Goal: Information Seeking & Learning: Understand process/instructions

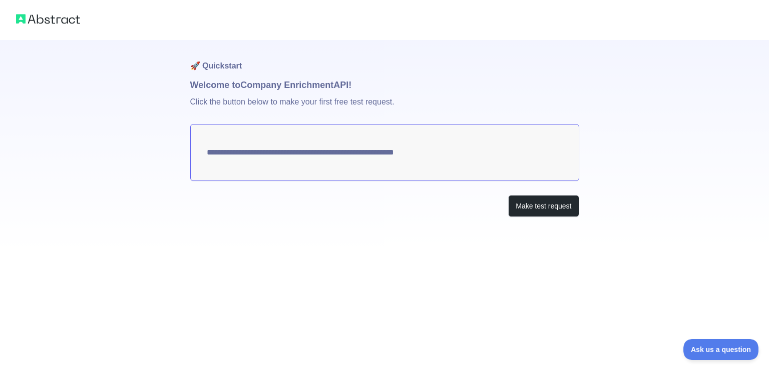
drag, startPoint x: 206, startPoint y: 283, endPoint x: 260, endPoint y: 258, distance: 59.5
click at [206, 283] on div "**********" at bounding box center [384, 182] width 769 height 365
click at [404, 227] on div "**********" at bounding box center [384, 148] width 389 height 217
click at [551, 202] on button "Make test request" at bounding box center [543, 206] width 71 height 23
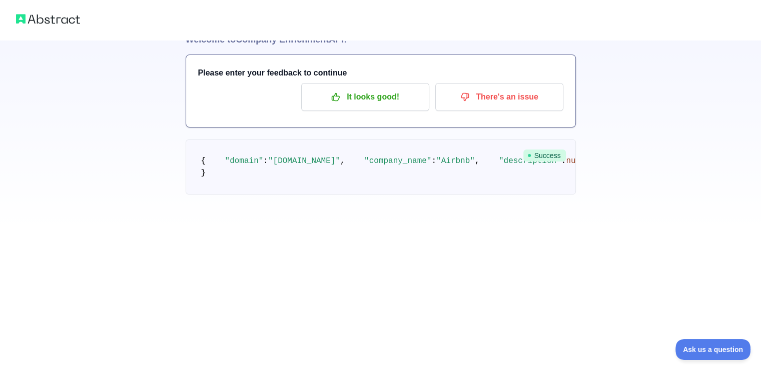
scroll to position [150, 0]
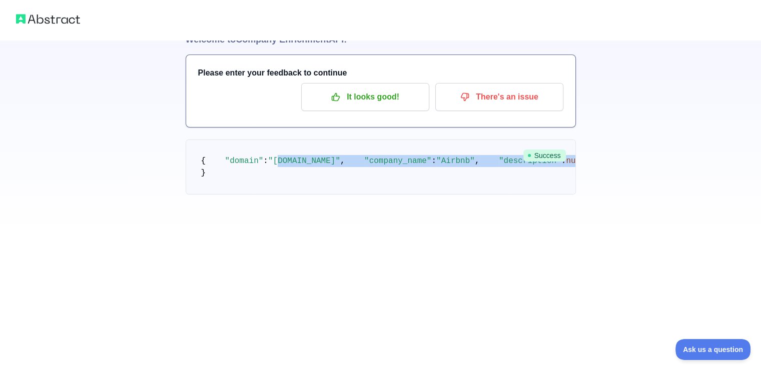
drag, startPoint x: 282, startPoint y: 70, endPoint x: 315, endPoint y: 179, distance: 113.3
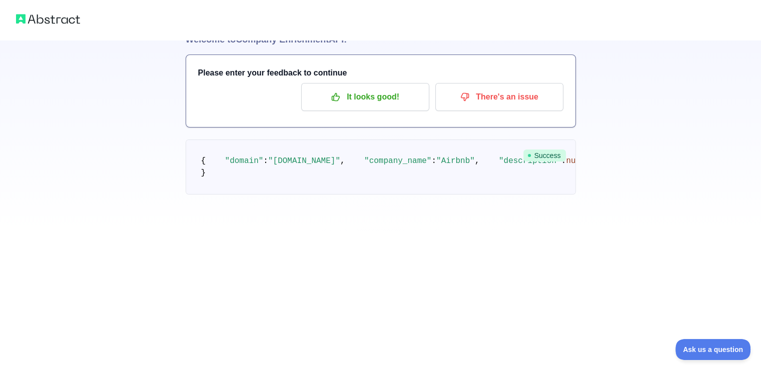
drag, startPoint x: 282, startPoint y: 127, endPoint x: 290, endPoint y: 183, distance: 56.6
click at [290, 183] on pre "{ "domain" : "[DOMAIN_NAME]" , "company_name" : "Airbnb" , "description" : null…" at bounding box center [381, 167] width 390 height 55
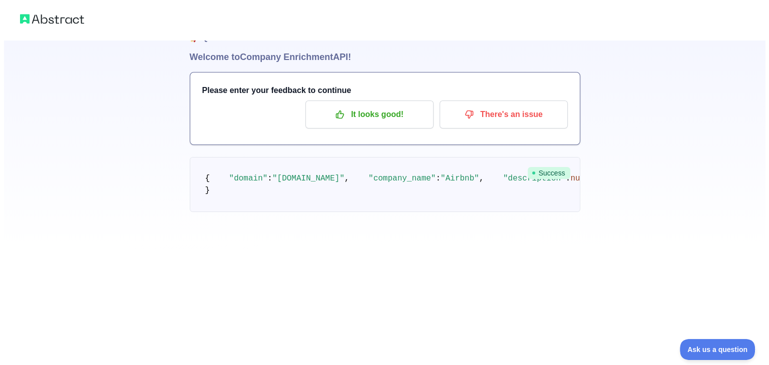
scroll to position [0, 0]
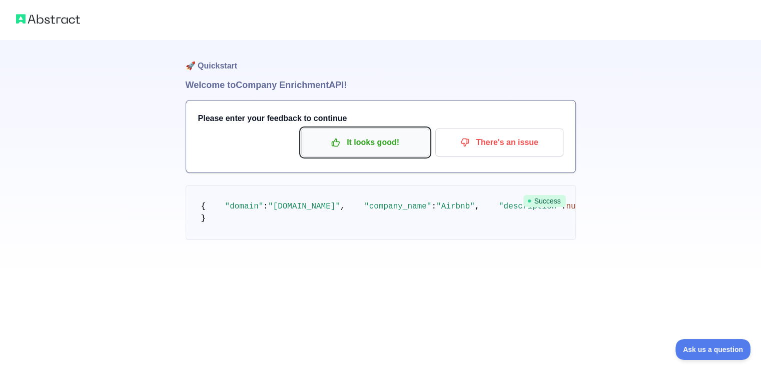
click at [368, 148] on p "It looks good!" at bounding box center [365, 142] width 113 height 17
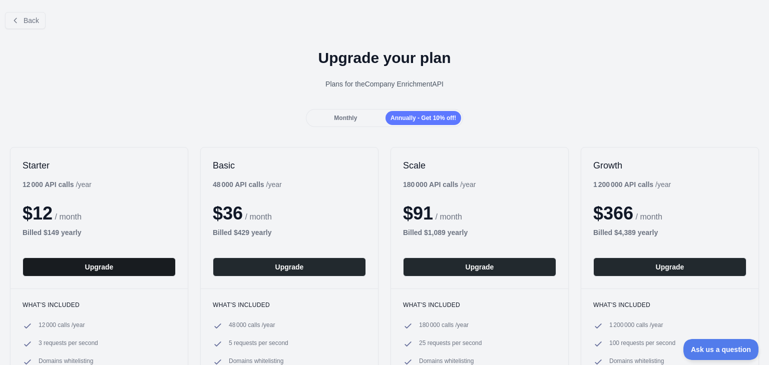
scroll to position [50, 0]
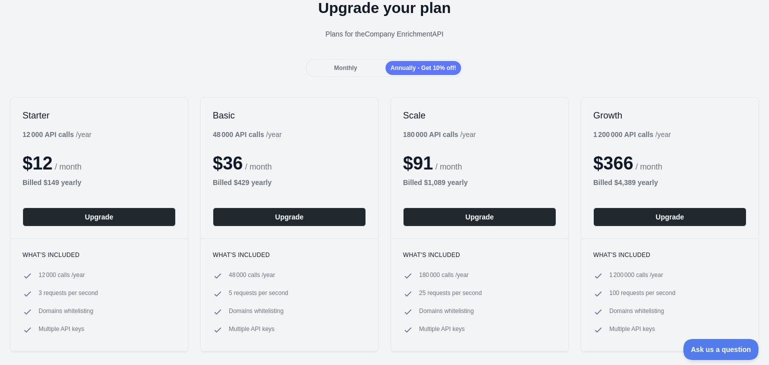
click at [356, 65] on div "Monthly" at bounding box center [346, 68] width 76 height 14
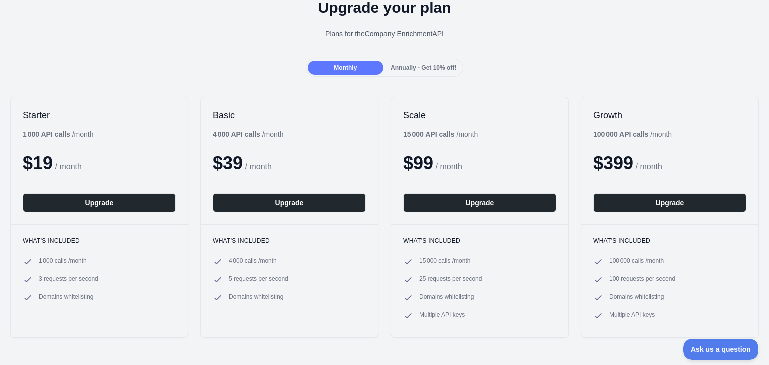
click at [426, 71] on span "Annually - Get 10% off!" at bounding box center [423, 68] width 66 height 7
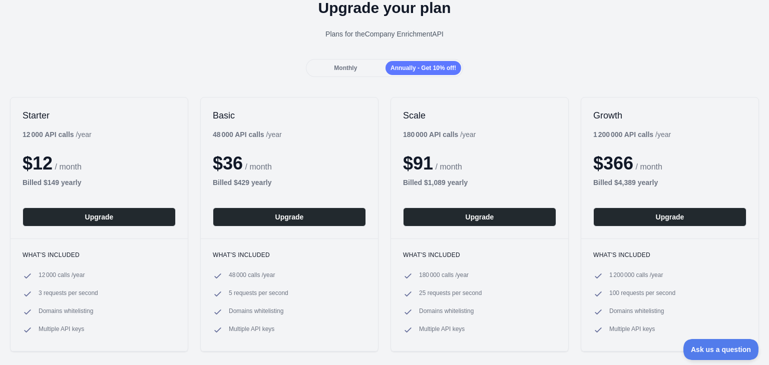
click at [354, 66] on div "Monthly" at bounding box center [346, 68] width 76 height 14
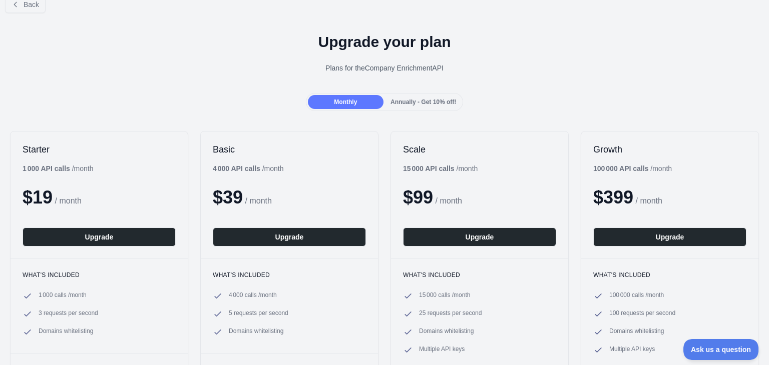
scroll to position [0, 0]
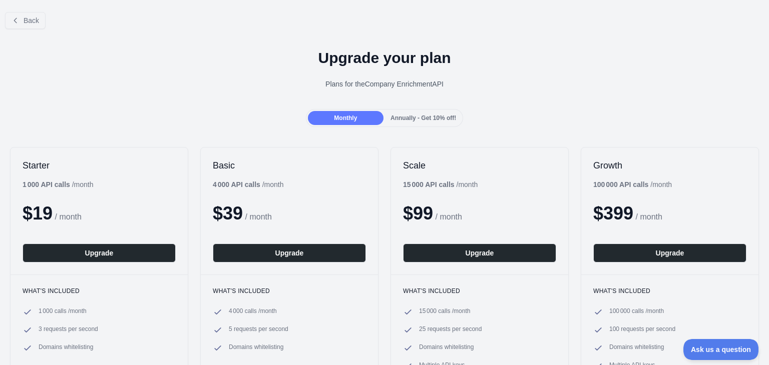
click at [399, 111] on div "Annually - Get 10% off!" at bounding box center [423, 118] width 76 height 14
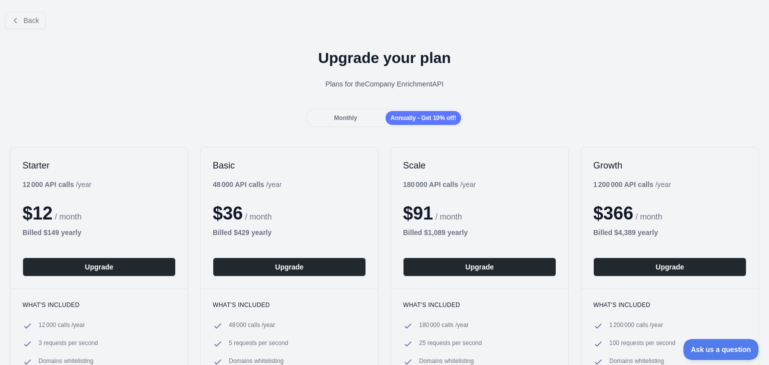
click at [346, 123] on div "Monthly" at bounding box center [346, 118] width 76 height 14
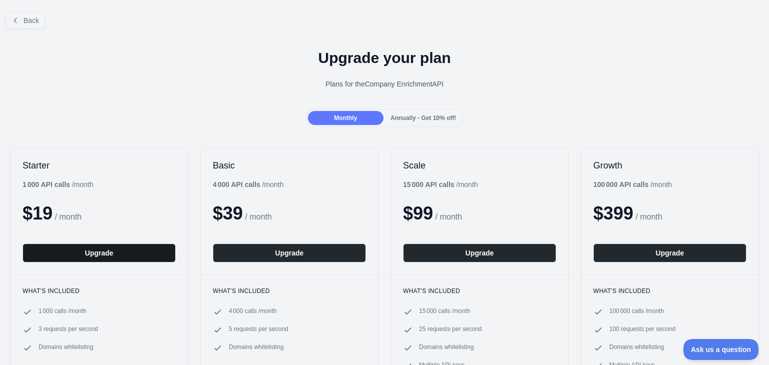
click at [101, 248] on button "Upgrade" at bounding box center [99, 253] width 153 height 19
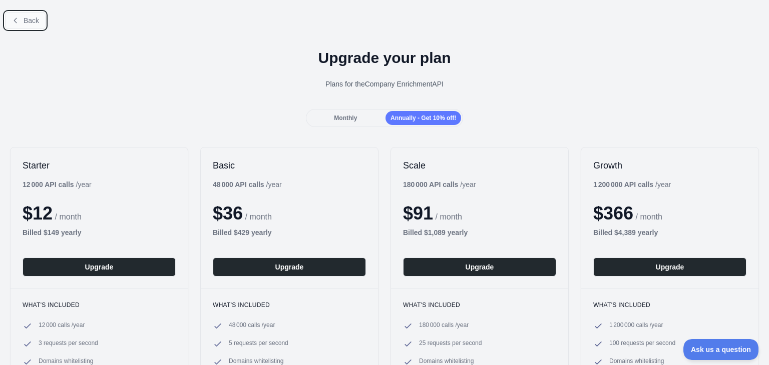
click at [23, 20] on button "Back" at bounding box center [25, 20] width 41 height 17
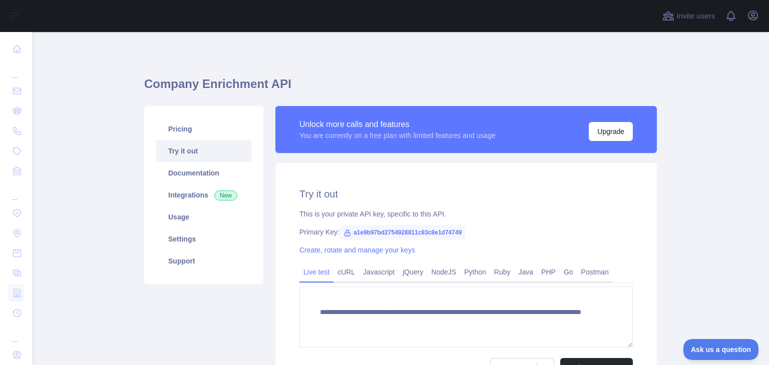
click at [90, 167] on main "**********" at bounding box center [400, 198] width 737 height 333
click at [204, 146] on link "Try it out" at bounding box center [203, 151] width 95 height 22
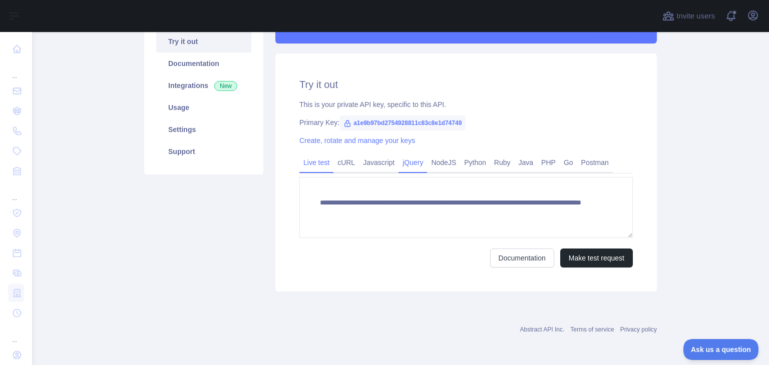
scroll to position [60, 0]
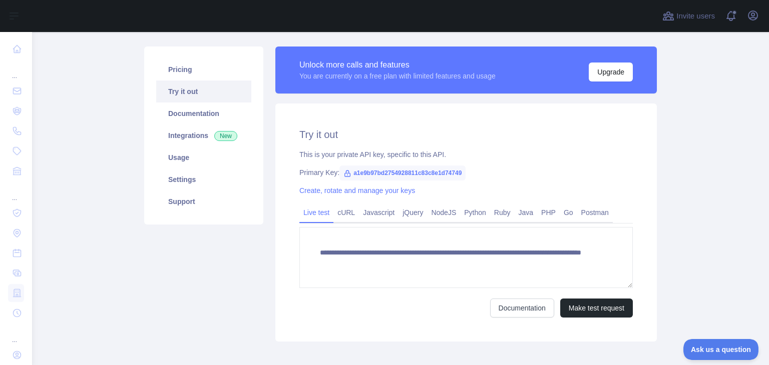
click at [370, 174] on span "a1e9b97bd2754928811c83c8e1d74749" at bounding box center [402, 173] width 126 height 15
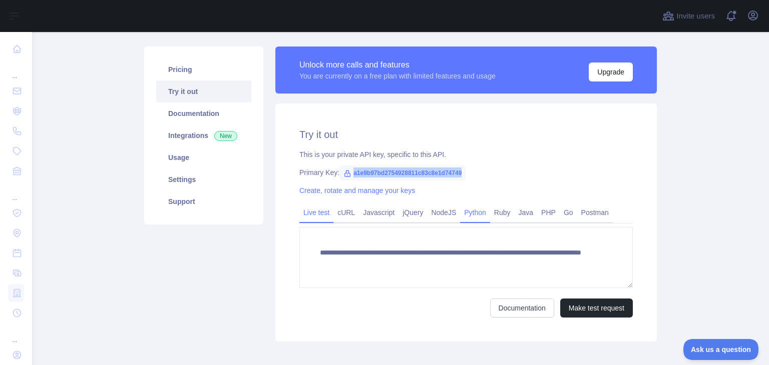
click at [472, 209] on link "Python" at bounding box center [475, 213] width 30 height 16
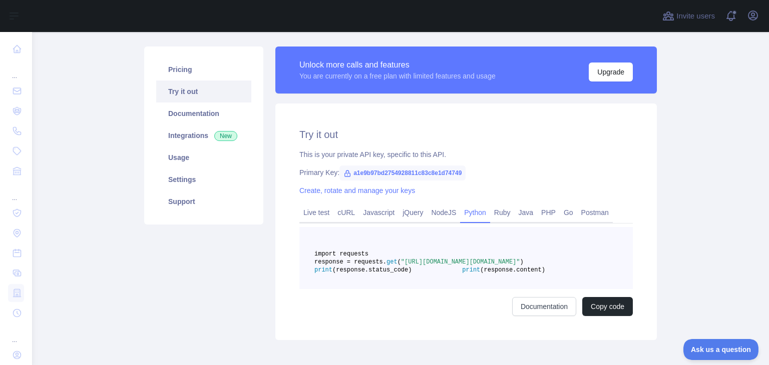
click at [386, 248] on pre "import requests response = requests. get ( "https://companyenrichment.abstracta…" at bounding box center [465, 258] width 333 height 62
drag, startPoint x: 386, startPoint y: 248, endPoint x: 394, endPoint y: 257, distance: 12.0
click at [394, 257] on pre "import requests response = requests. get ( "https://companyenrichment.abstracta…" at bounding box center [465, 258] width 333 height 62
click at [368, 258] on span "import requests" at bounding box center [341, 254] width 54 height 7
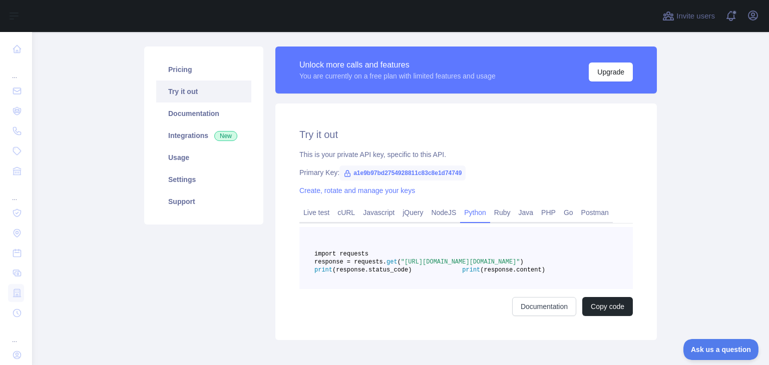
click at [368, 258] on span "import requests" at bounding box center [341, 254] width 54 height 7
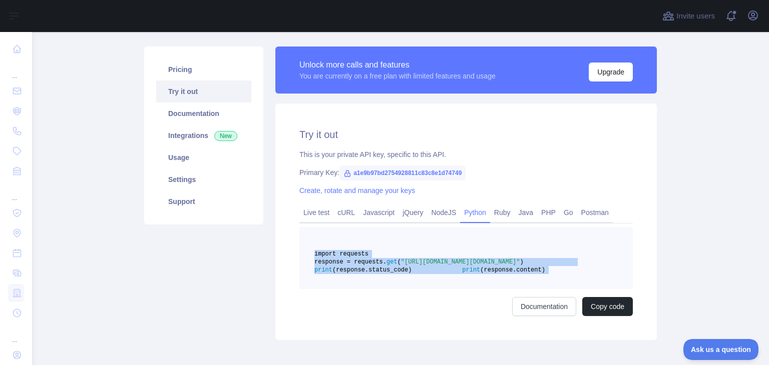
drag, startPoint x: 394, startPoint y: 258, endPoint x: 468, endPoint y: 297, distance: 83.3
click at [468, 289] on pre "import requests response = requests. get ( "https://companyenrichment.abstracta…" at bounding box center [465, 258] width 333 height 62
click at [492, 266] on span ""https://companyenrichment.abstractapi.com/v2/?api_key=a1e9b97bd2754928811c83c8…" at bounding box center [460, 262] width 119 height 7
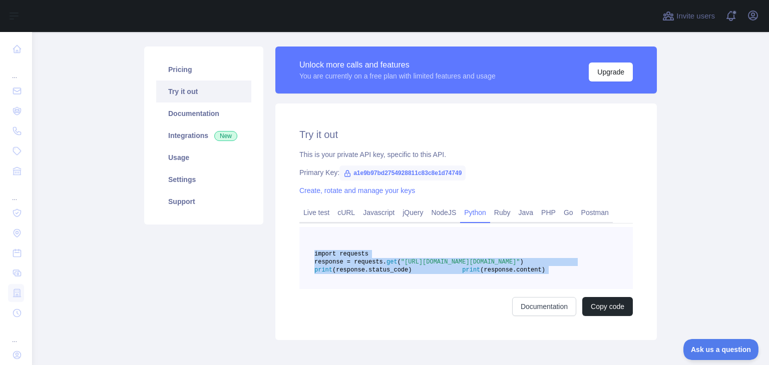
click at [476, 266] on span ""https://companyenrichment.abstractapi.com/v2/?api_key=a1e9b97bd2754928811c83c8…" at bounding box center [460, 262] width 119 height 7
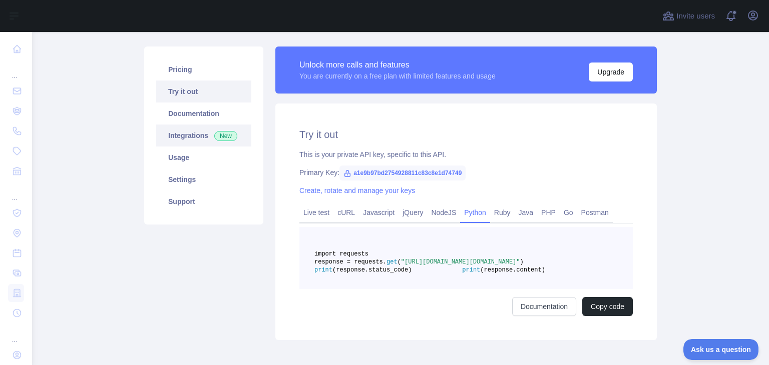
click at [181, 135] on link "Integrations New" at bounding box center [203, 136] width 95 height 22
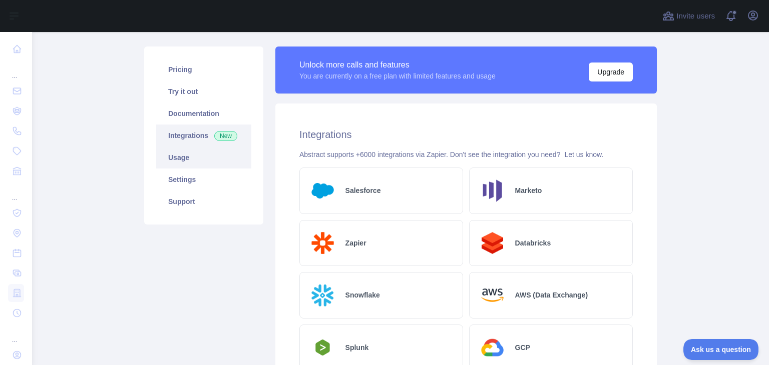
click at [198, 164] on link "Usage" at bounding box center [203, 158] width 95 height 22
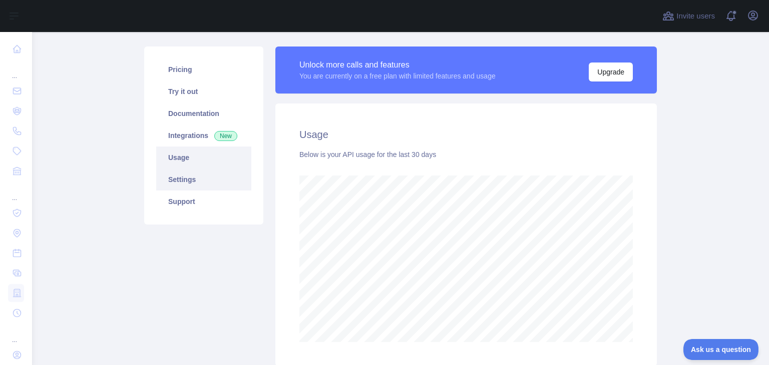
scroll to position [333, 728]
click at [201, 182] on link "Settings" at bounding box center [203, 180] width 95 height 22
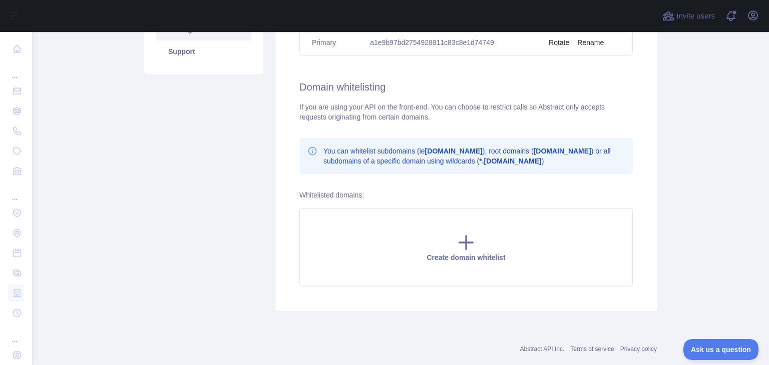
scroll to position [10, 0]
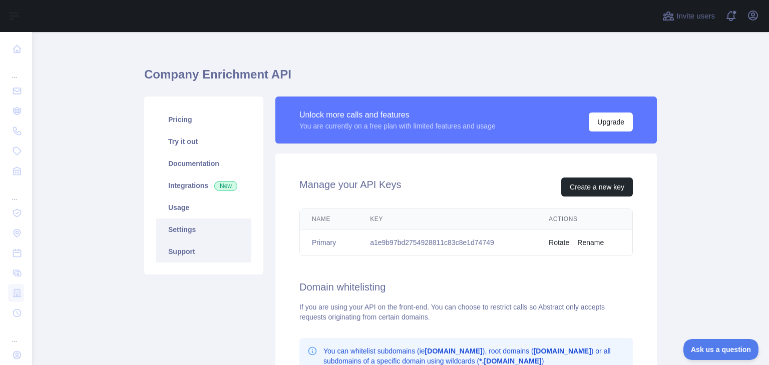
click at [228, 246] on link "Support" at bounding box center [203, 252] width 95 height 22
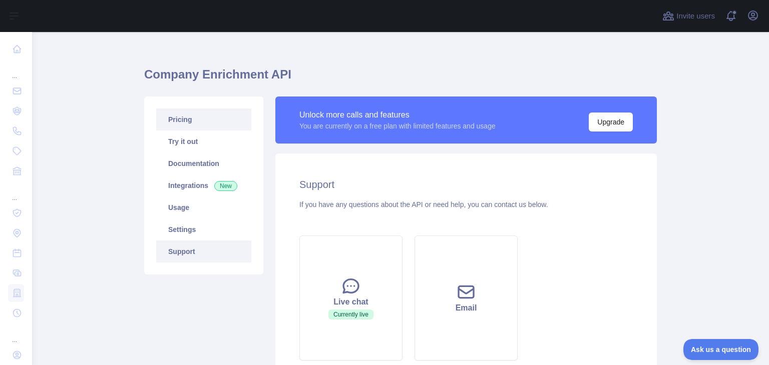
click at [201, 123] on link "Pricing" at bounding box center [203, 120] width 95 height 22
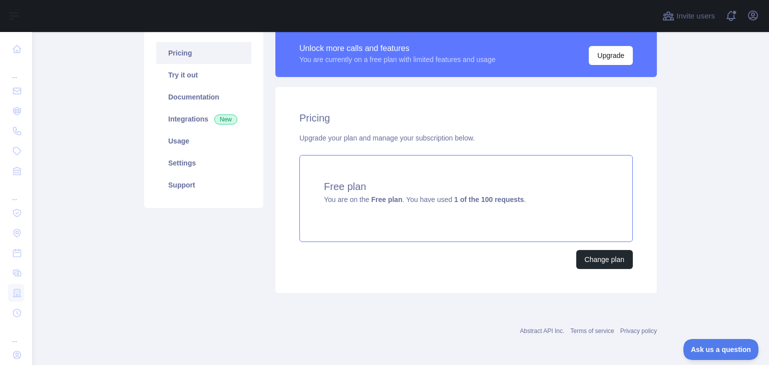
scroll to position [78, 0]
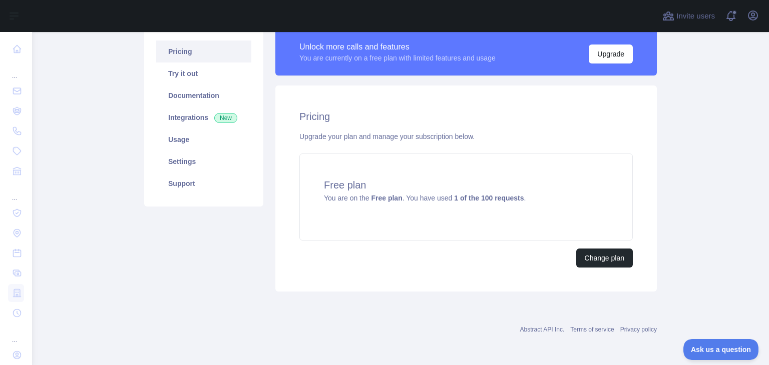
click at [254, 249] on div "Pricing Try it out Documentation Integrations New Usage Settings Support" at bounding box center [203, 160] width 131 height 263
click at [318, 265] on div "Change plan" at bounding box center [465, 258] width 333 height 19
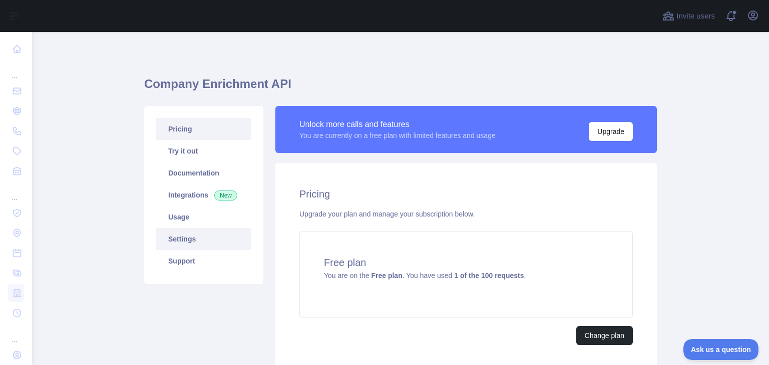
scroll to position [0, 0]
click at [95, 216] on main "Company Enrichment API Pricing Try it out Documentation Integrations New Usage …" at bounding box center [400, 198] width 737 height 333
drag, startPoint x: 138, startPoint y: 307, endPoint x: 132, endPoint y: 305, distance: 7.0
click at [138, 307] on div "Pricing Try it out Documentation Integrations New Usage Settings Support" at bounding box center [203, 237] width 131 height 263
click at [127, 279] on main "Company Enrichment API Pricing Try it out Documentation Integrations New Usage …" at bounding box center [400, 198] width 737 height 333
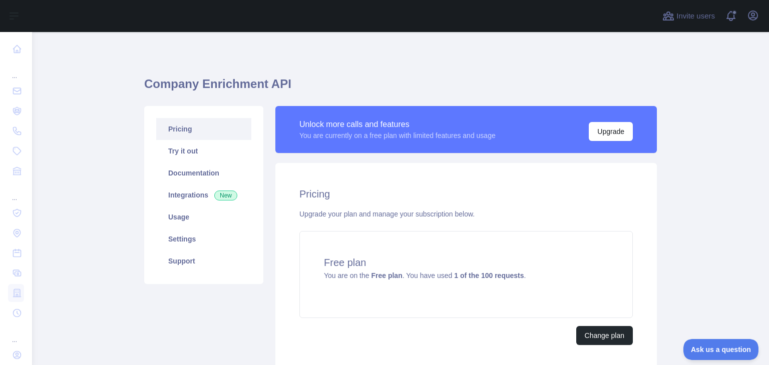
click at [99, 275] on main "Company Enrichment API Pricing Try it out Documentation Integrations New Usage …" at bounding box center [400, 198] width 737 height 333
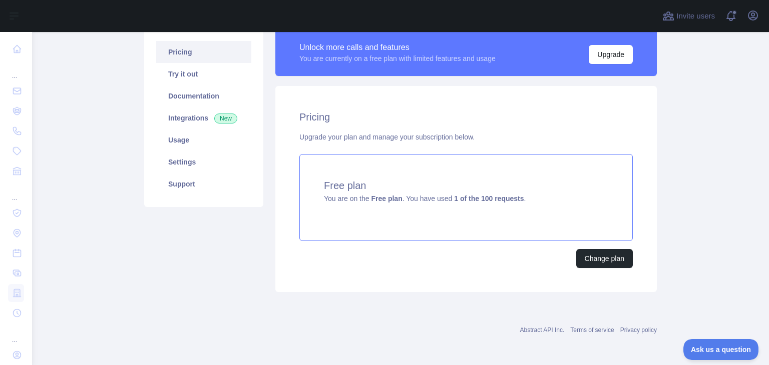
scroll to position [78, 0]
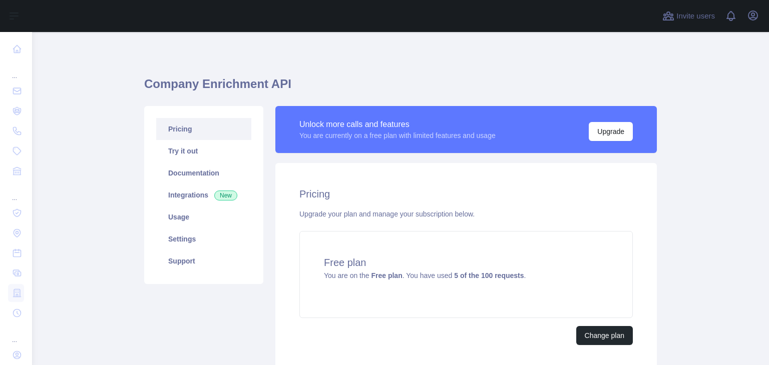
click at [122, 249] on main "Company Enrichment API Pricing Try it out Documentation Integrations New Usage …" at bounding box center [400, 198] width 737 height 333
click at [188, 179] on link "Documentation" at bounding box center [203, 173] width 95 height 22
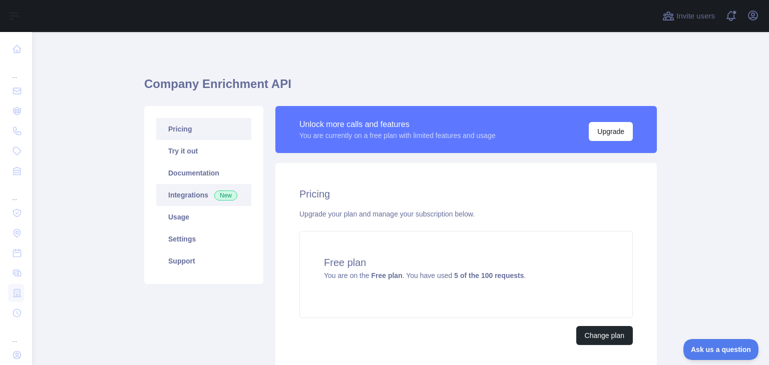
click at [195, 198] on link "Integrations New" at bounding box center [203, 195] width 95 height 22
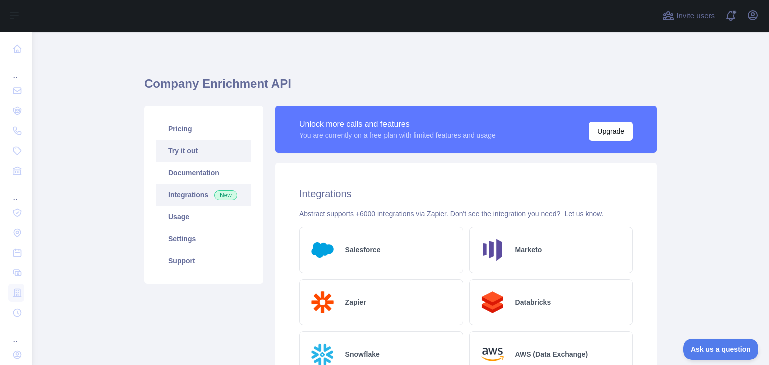
click at [197, 154] on link "Try it out" at bounding box center [203, 151] width 95 height 22
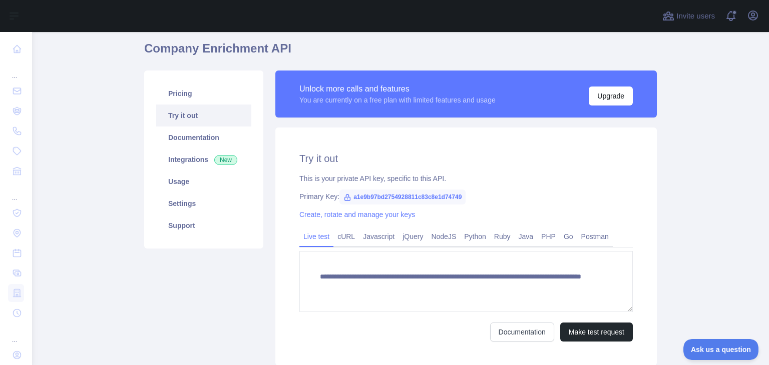
scroll to position [50, 0]
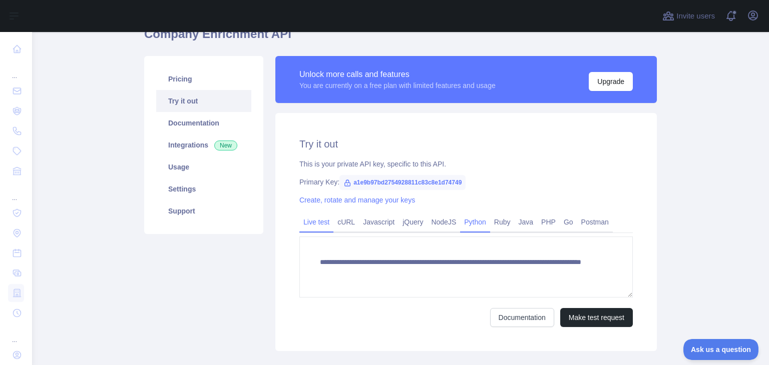
click at [470, 220] on link "Python" at bounding box center [475, 222] width 30 height 16
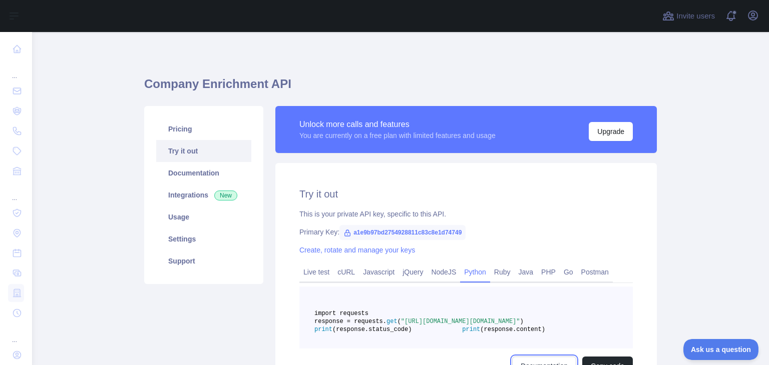
scroll to position [0, 0]
drag, startPoint x: 182, startPoint y: 129, endPoint x: 190, endPoint y: 136, distance: 10.3
click at [182, 129] on link "Pricing" at bounding box center [203, 129] width 95 height 22
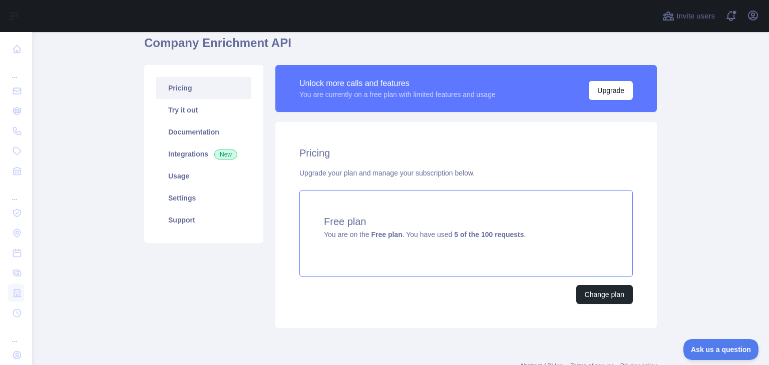
scroll to position [78, 0]
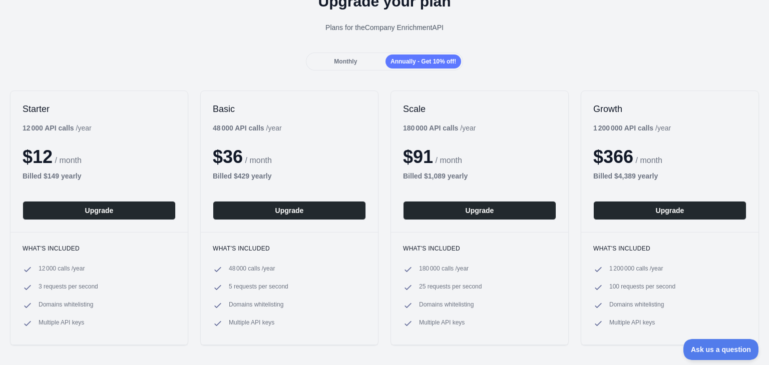
scroll to position [100, 0]
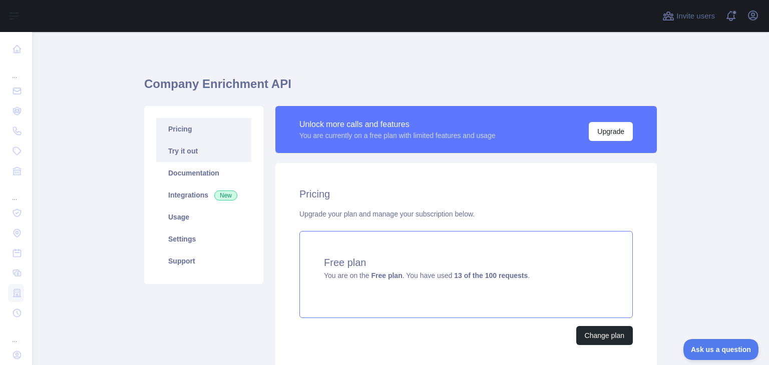
click at [208, 151] on link "Try it out" at bounding box center [203, 151] width 95 height 22
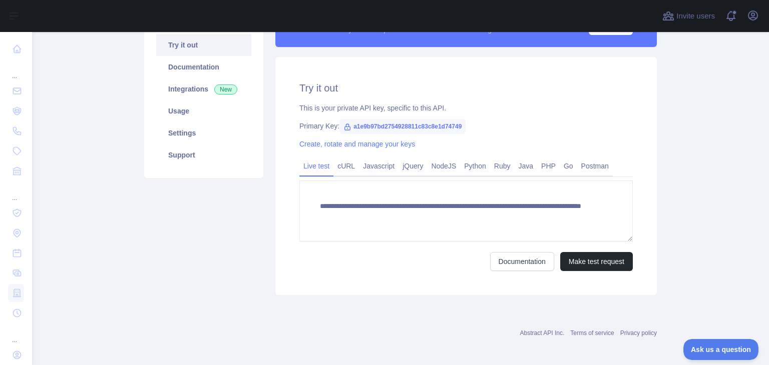
scroll to position [110, 0]
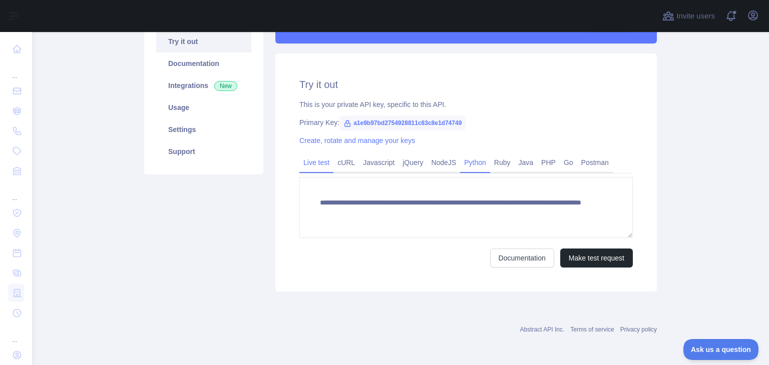
click at [476, 159] on link "Python" at bounding box center [475, 163] width 30 height 16
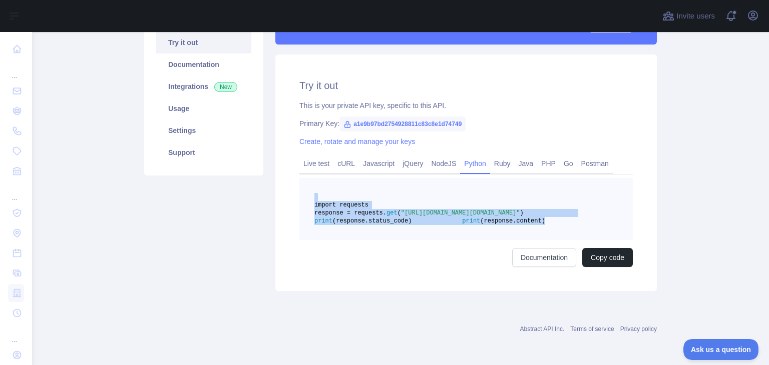
drag, startPoint x: 443, startPoint y: 247, endPoint x: 333, endPoint y: 175, distance: 131.6
click at [333, 175] on div "Live test cURL Javascript jQuery NodeJS Python Ruby Java PHP Go Postman import …" at bounding box center [465, 211] width 333 height 113
copy code "import requests response = requests. get ( "[URL][DOMAIN_NAME][DOMAIN_NAME]" ) …"
drag, startPoint x: 288, startPoint y: 283, endPoint x: 278, endPoint y: 245, distance: 39.3
click at [288, 283] on div "Try it out This is your private API key, specific to this API. Primary Key: a1e…" at bounding box center [465, 173] width 381 height 237
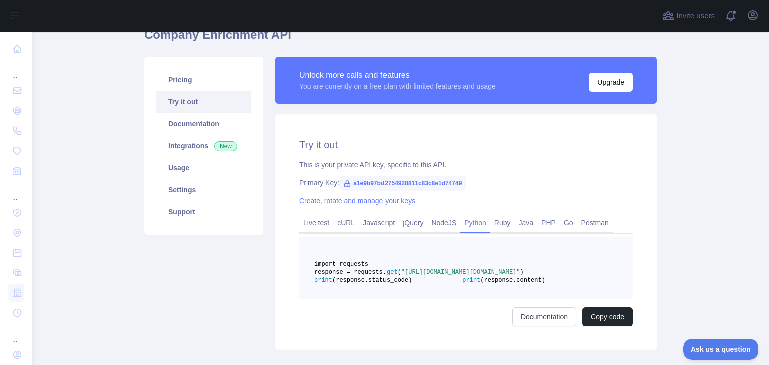
scroll to position [0, 0]
